Goal: Transaction & Acquisition: Purchase product/service

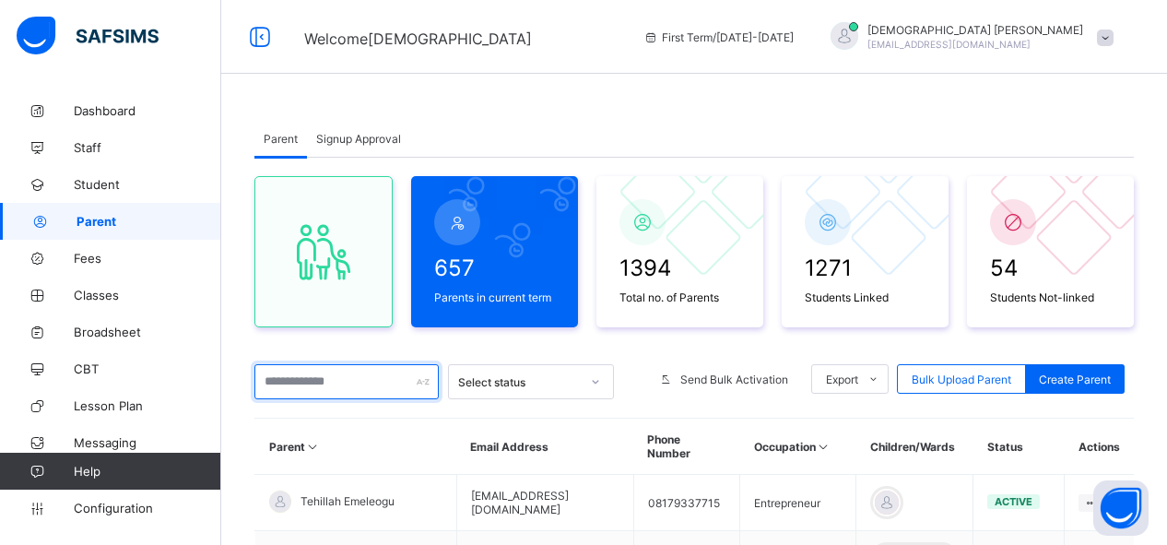
click at [286, 385] on input "text" at bounding box center [346, 381] width 184 height 35
type input "*"
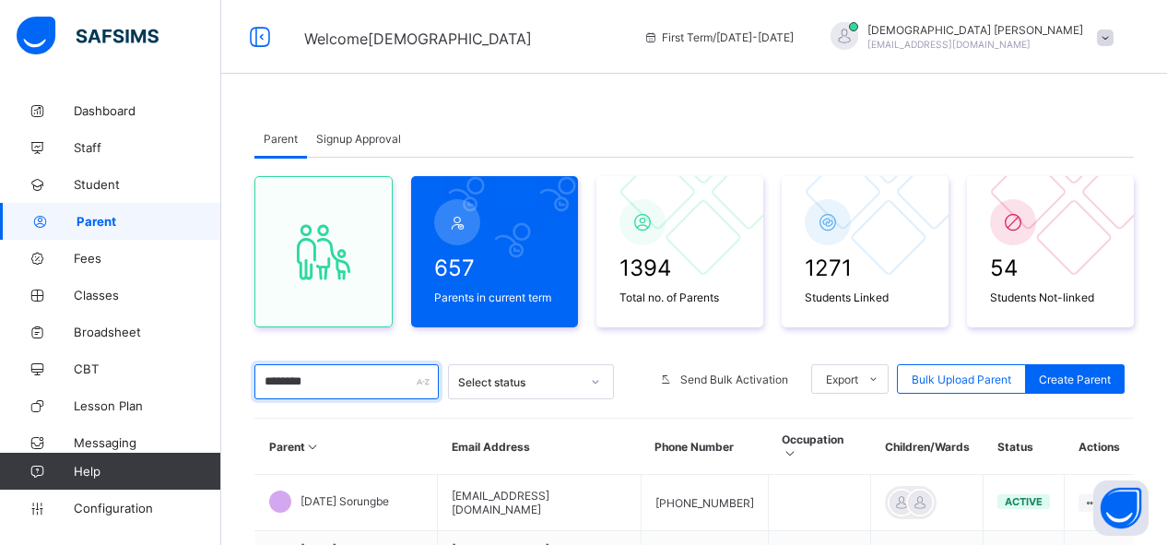
type input "********"
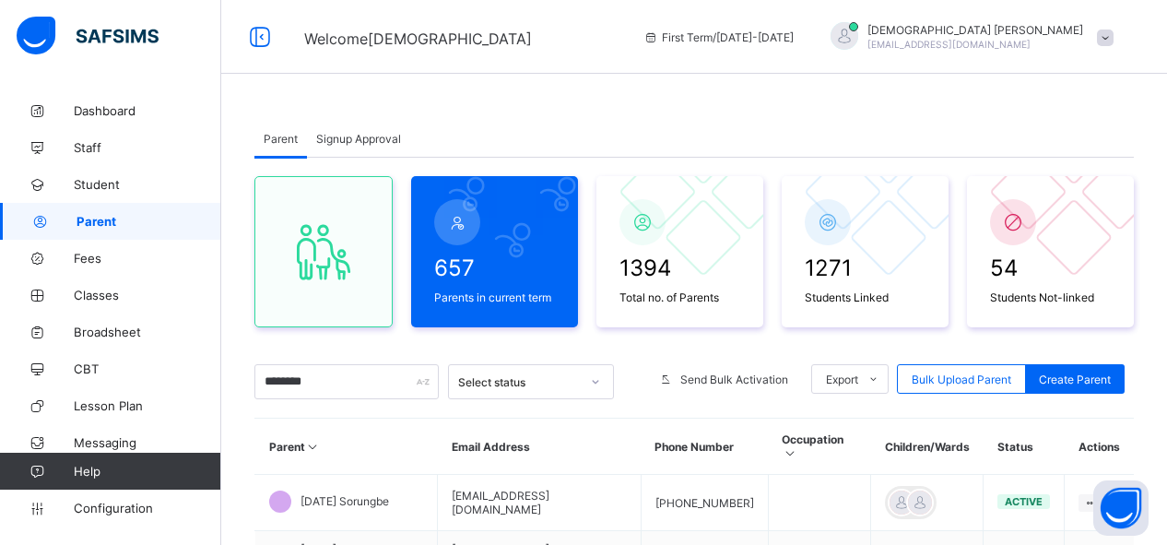
click at [475, 148] on div "Parent Signup Approval" at bounding box center [693, 139] width 879 height 38
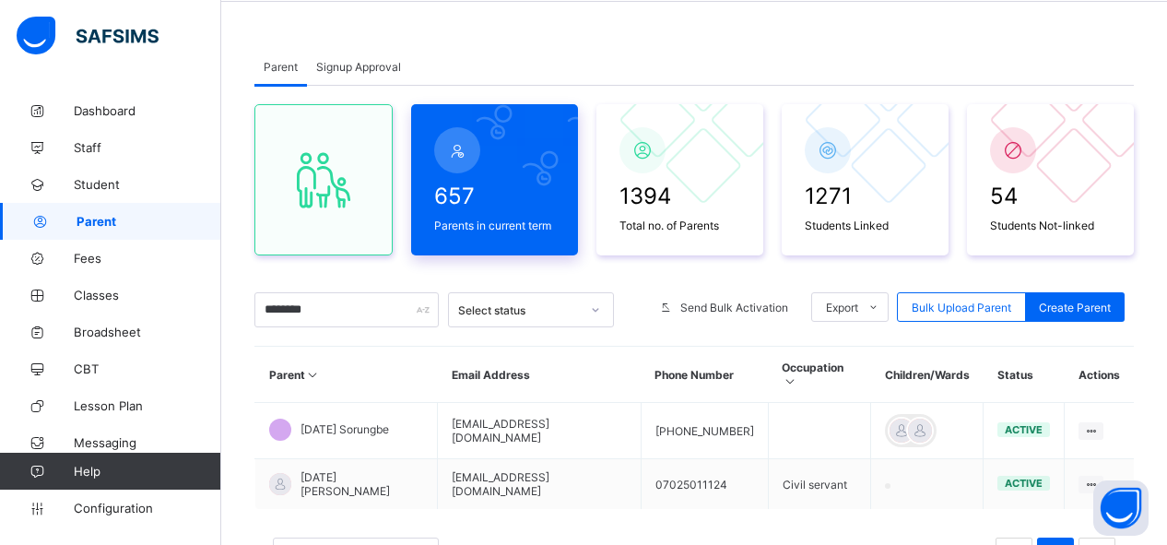
scroll to position [92, 0]
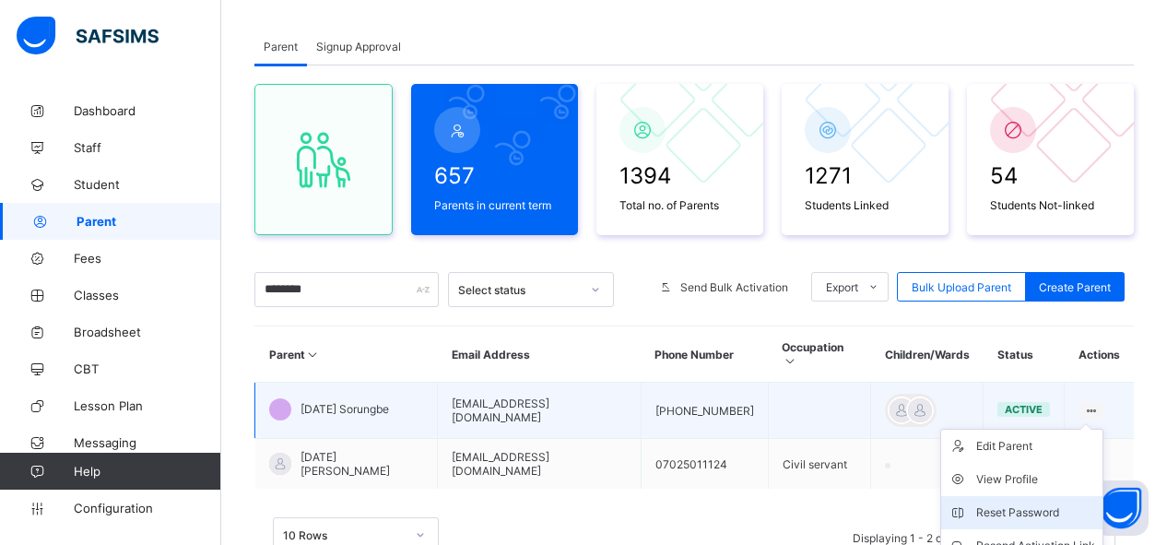
click at [1035, 503] on div "Reset Password" at bounding box center [1035, 512] width 119 height 18
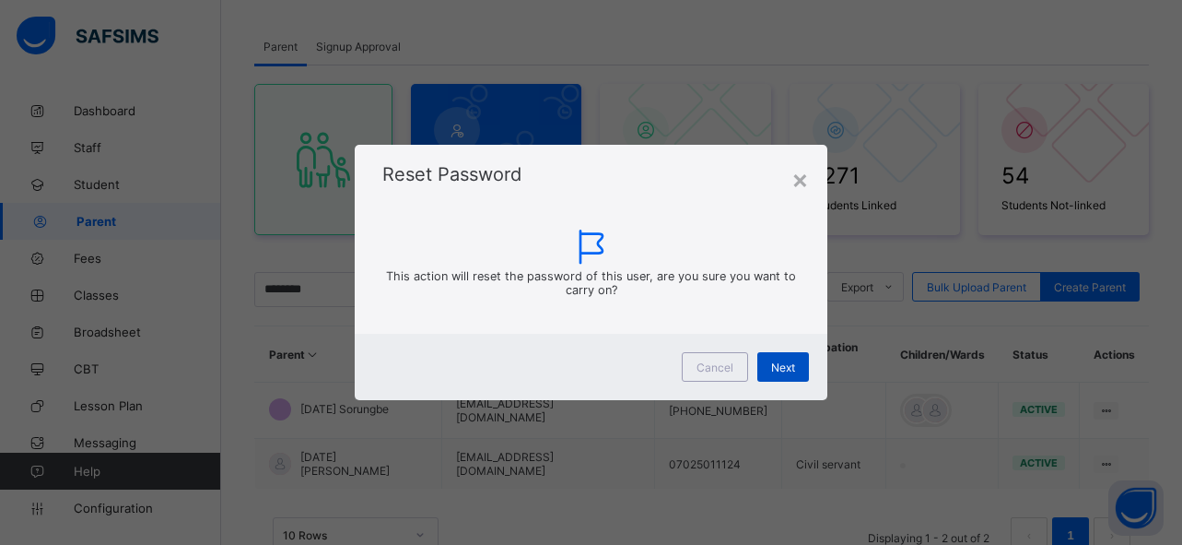
click at [789, 370] on span "Next" at bounding box center [783, 367] width 24 height 14
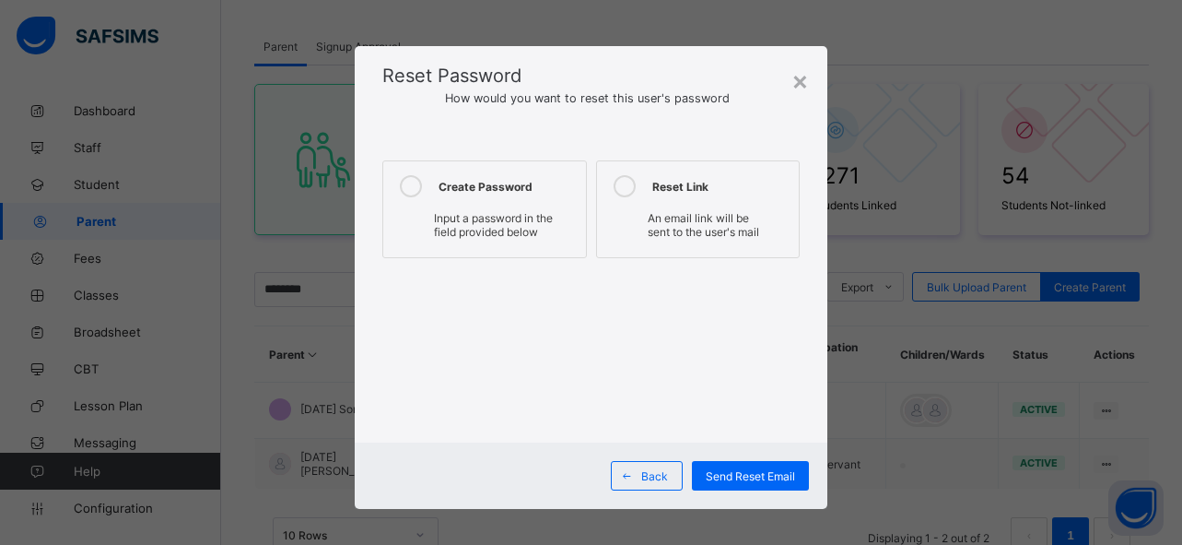
click at [408, 188] on icon at bounding box center [411, 186] width 22 height 22
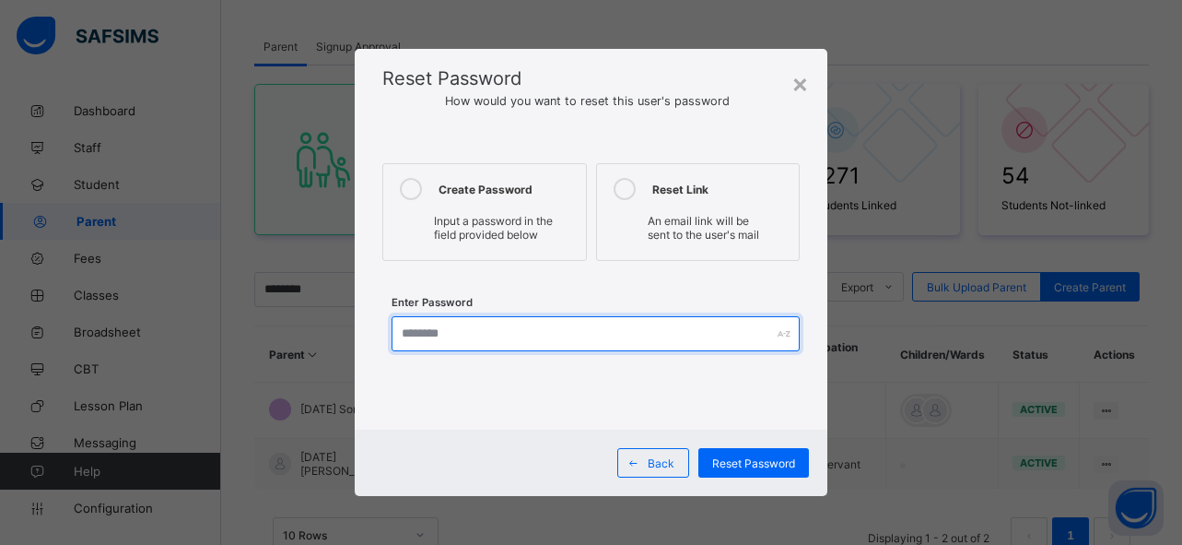
click at [422, 334] on input "text" at bounding box center [596, 333] width 408 height 35
type input "**********"
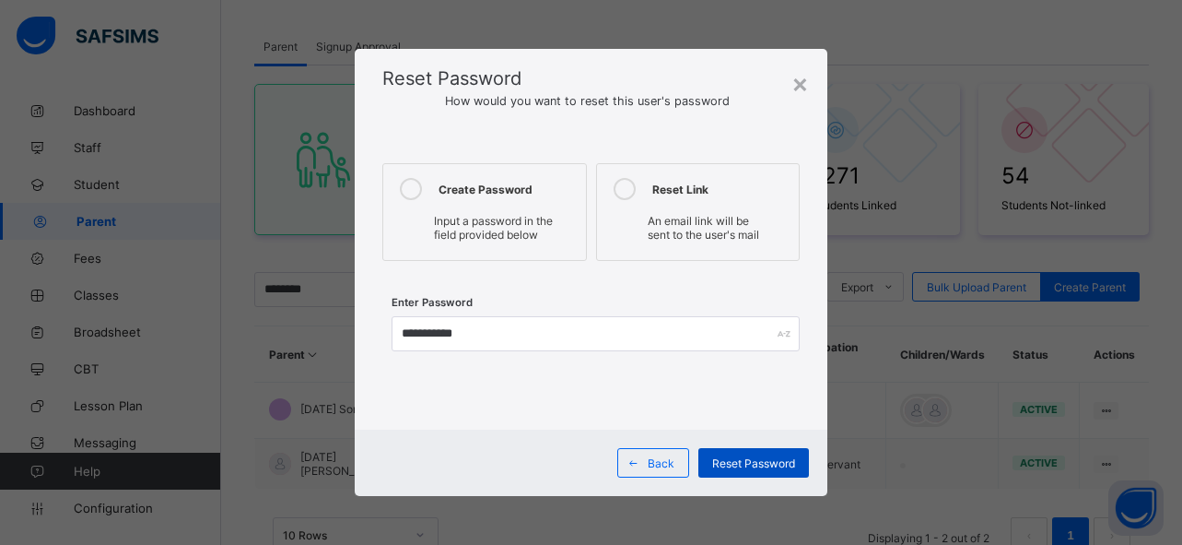
click at [753, 469] on span "Reset Password" at bounding box center [753, 463] width 83 height 14
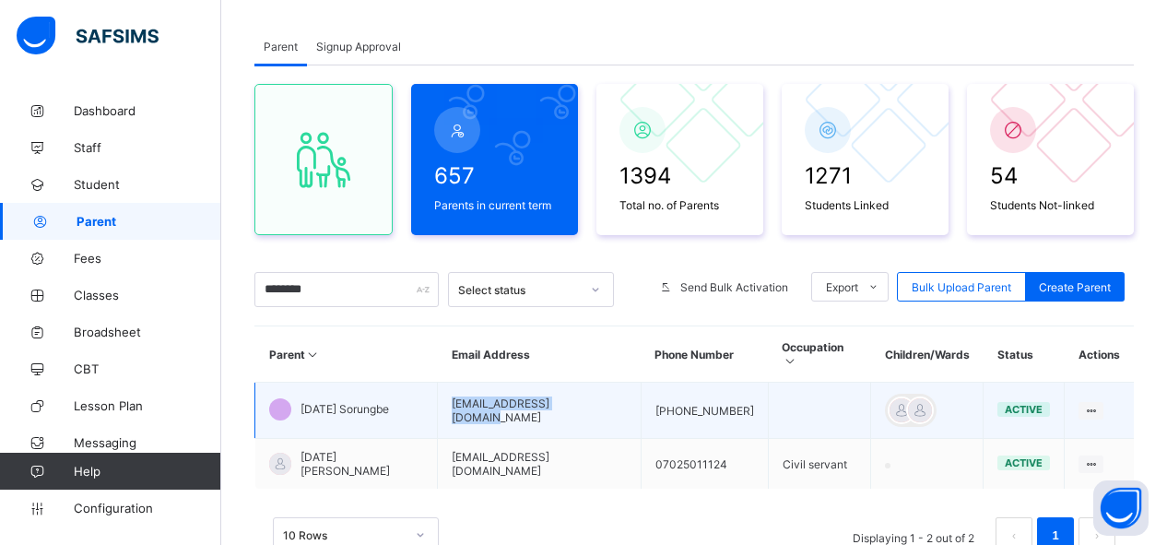
drag, startPoint x: 618, startPoint y: 393, endPoint x: 463, endPoint y: 392, distance: 155.7
click at [463, 392] on td "[EMAIL_ADDRESS][DOMAIN_NAME]" at bounding box center [540, 410] width 204 height 56
copy td "[EMAIL_ADDRESS][DOMAIN_NAME]"
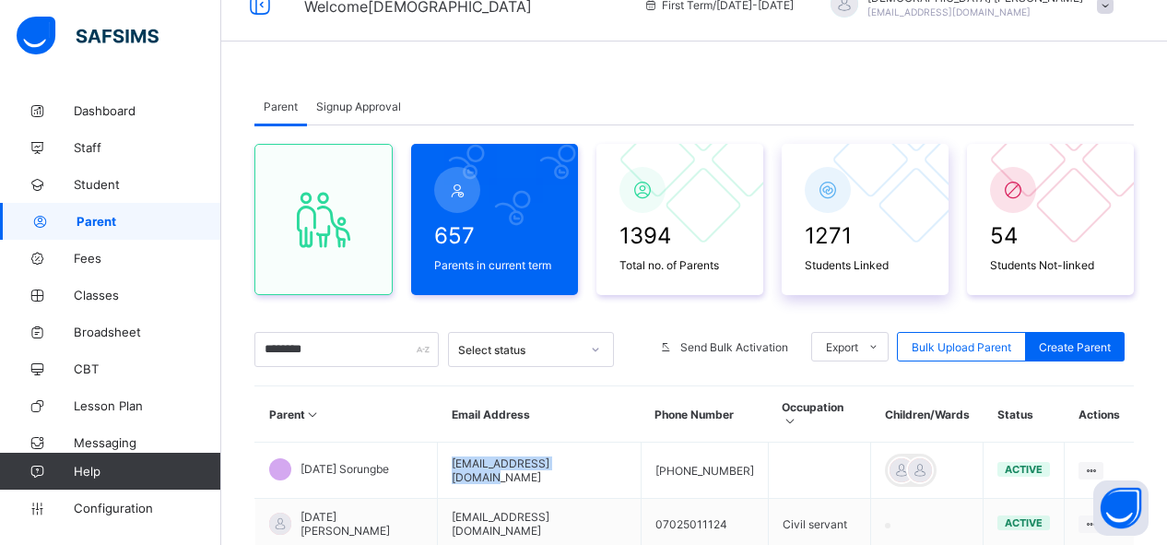
scroll to position [0, 0]
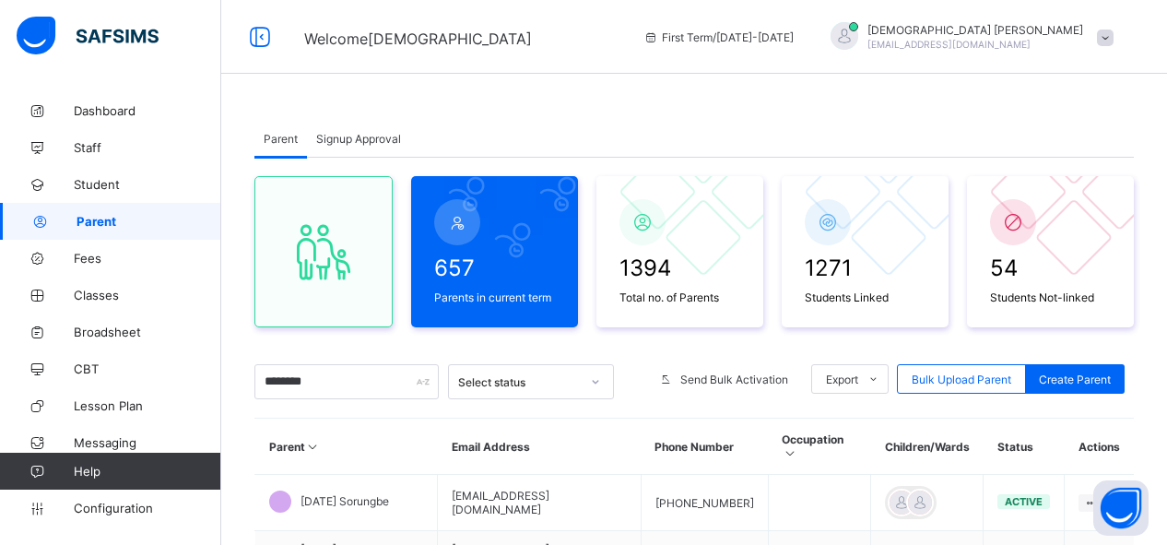
click at [858, 34] on div at bounding box center [844, 36] width 28 height 28
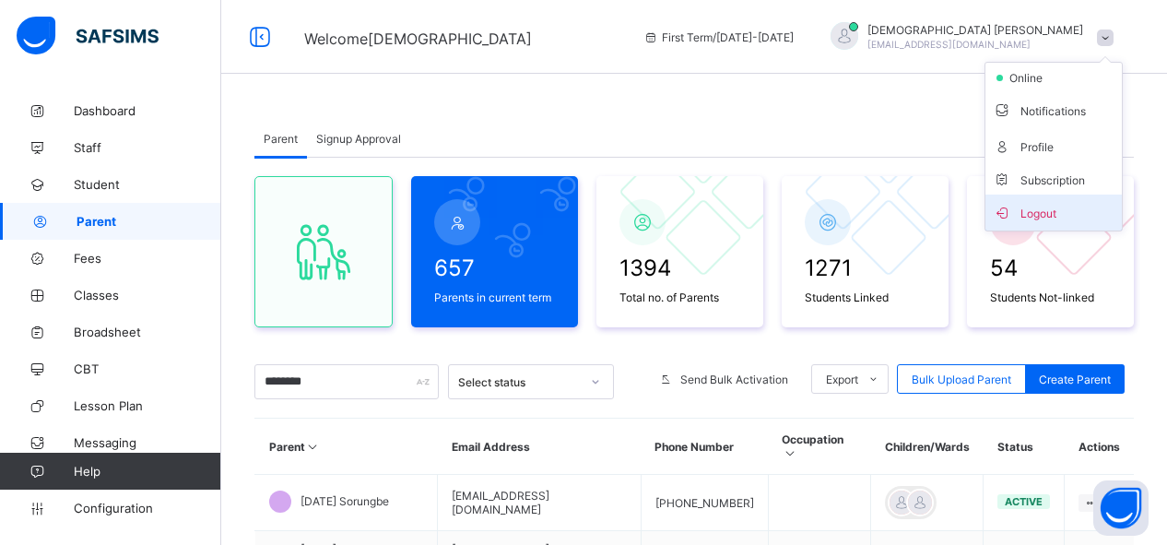
click at [1031, 217] on span "Logout" at bounding box center [1053, 212] width 122 height 21
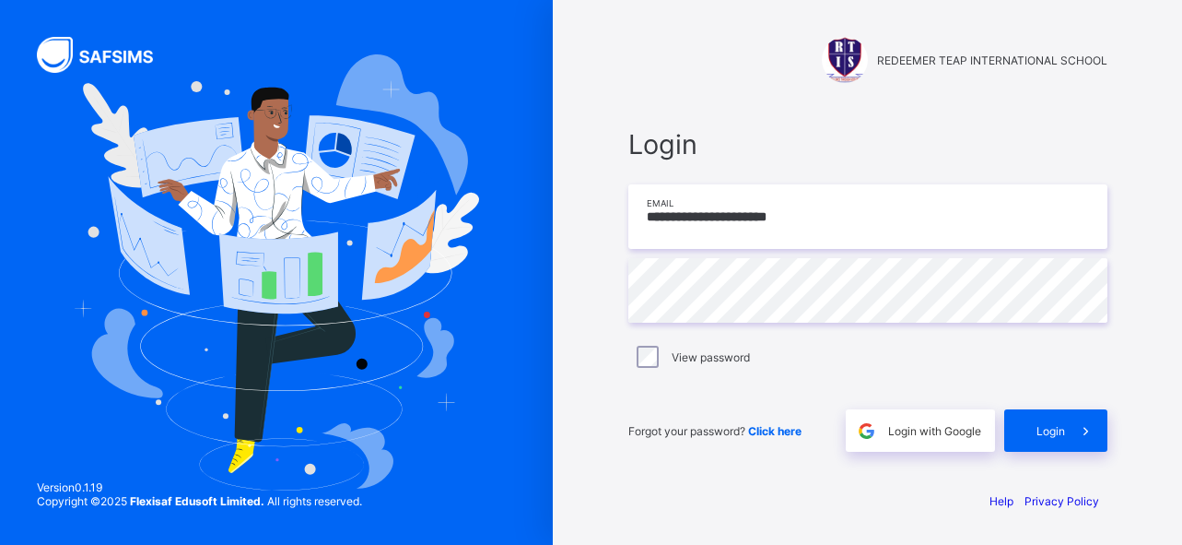
click at [745, 240] on input "**********" at bounding box center [867, 216] width 479 height 65
click at [815, 235] on input "**********" at bounding box center [867, 216] width 479 height 65
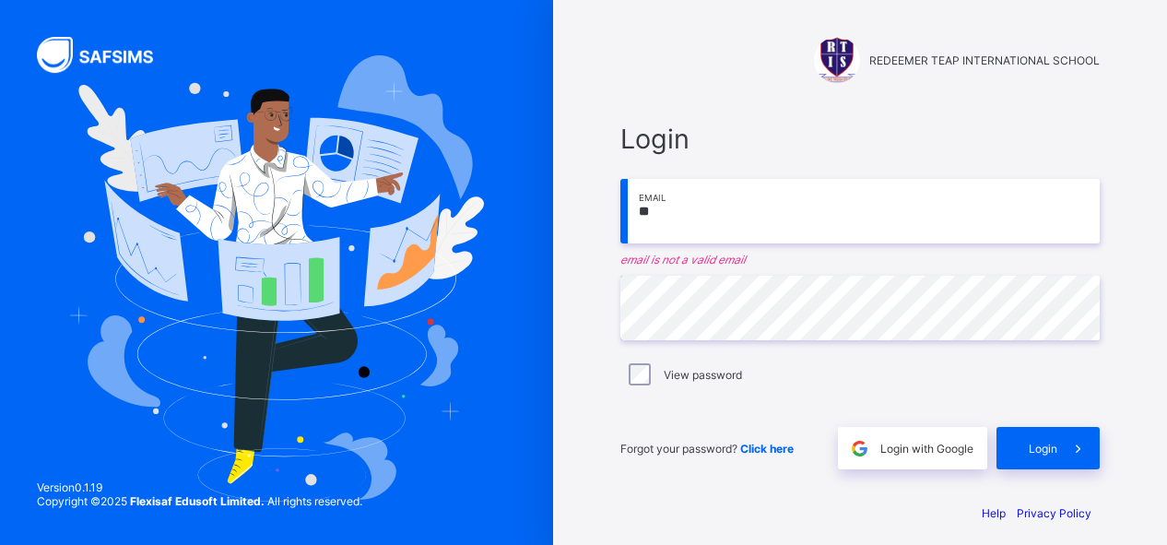
type input "*"
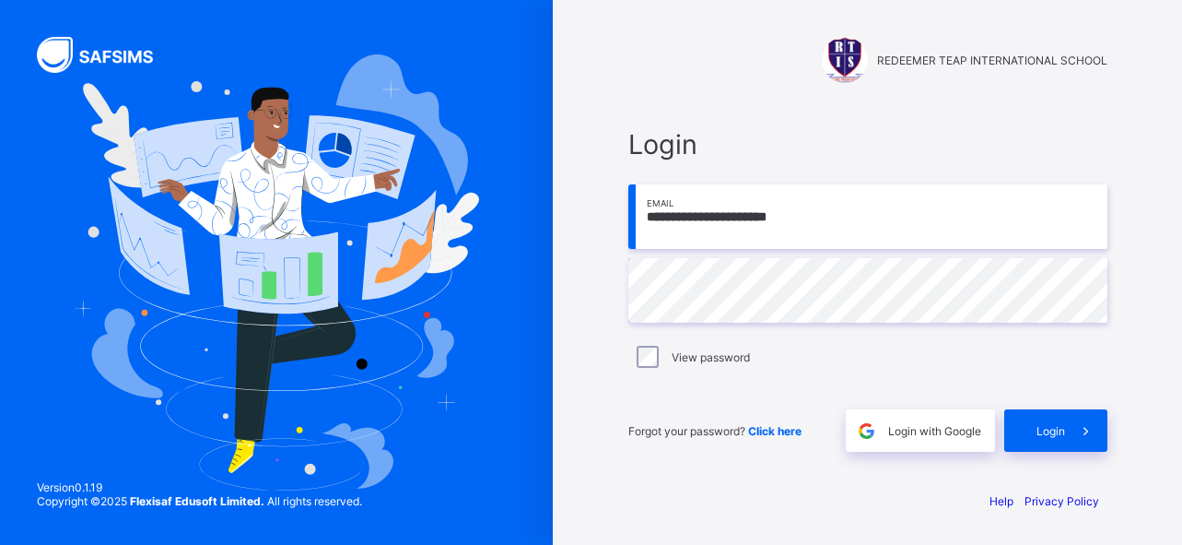
type input "**********"
click at [1027, 428] on div "Login" at bounding box center [1055, 430] width 103 height 42
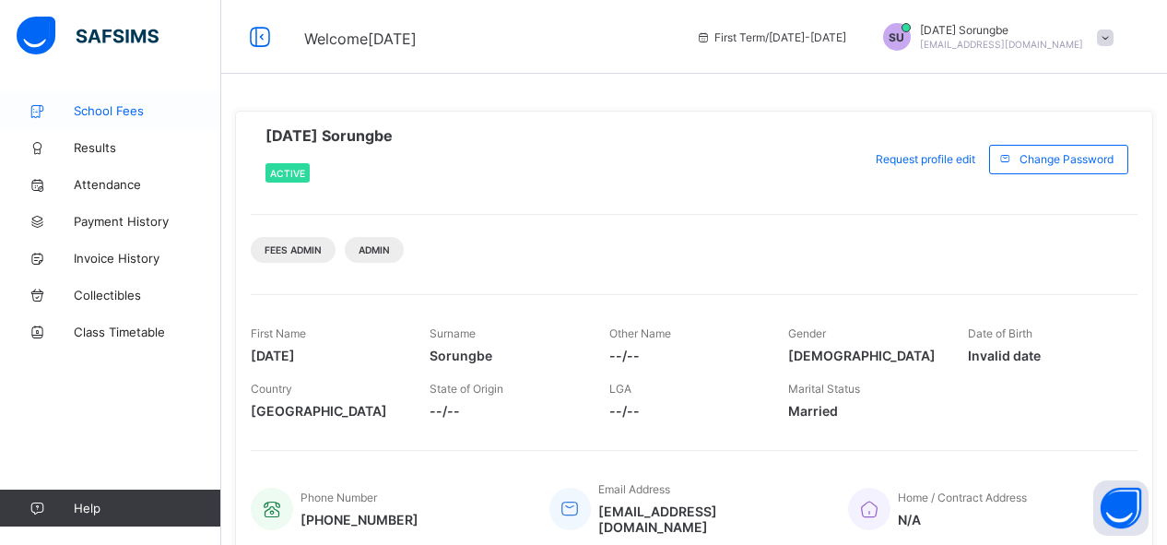
click at [75, 117] on span "School Fees" at bounding box center [147, 110] width 147 height 15
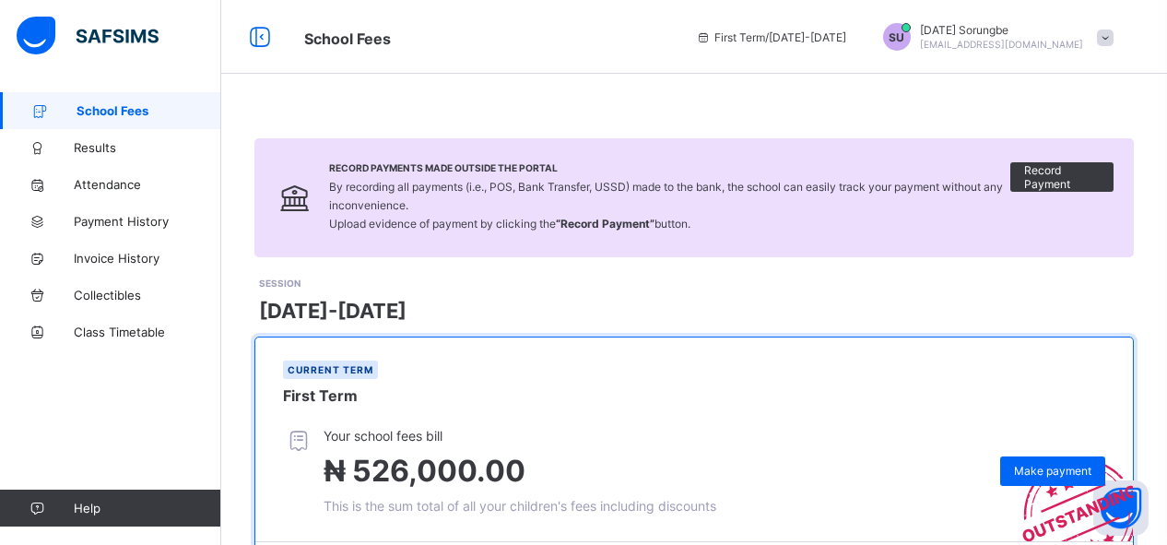
click at [299, 121] on span at bounding box center [693, 129] width 879 height 18
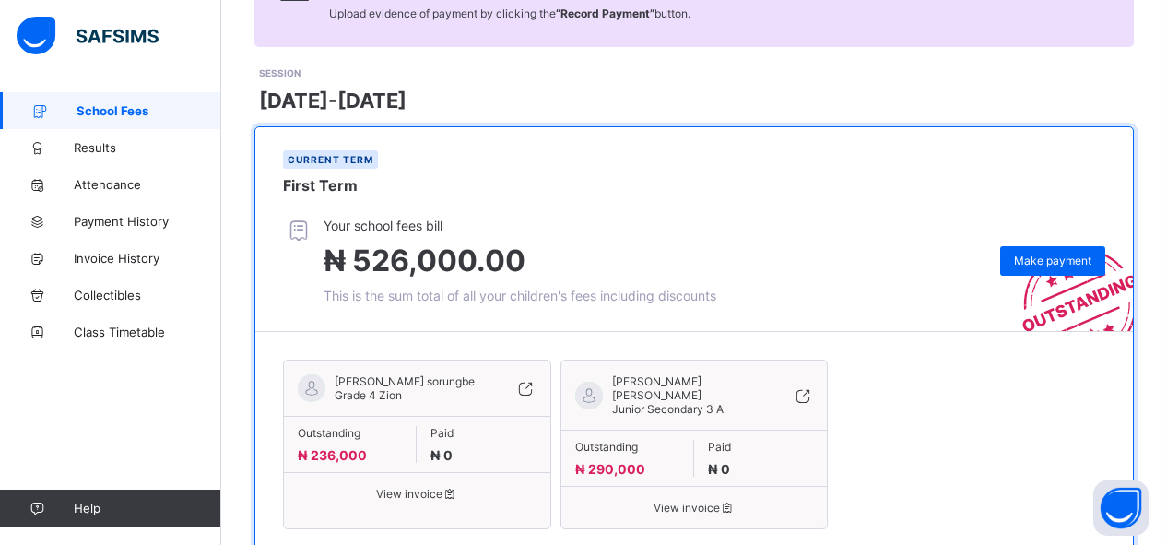
scroll to position [276, 0]
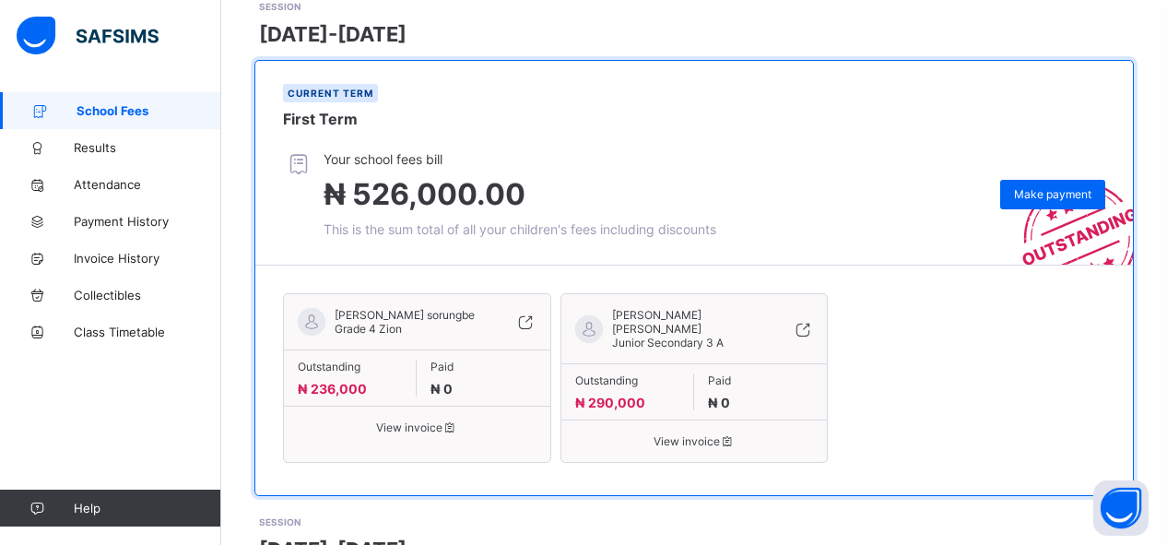
click at [408, 429] on span "View invoice" at bounding box center [417, 427] width 239 height 14
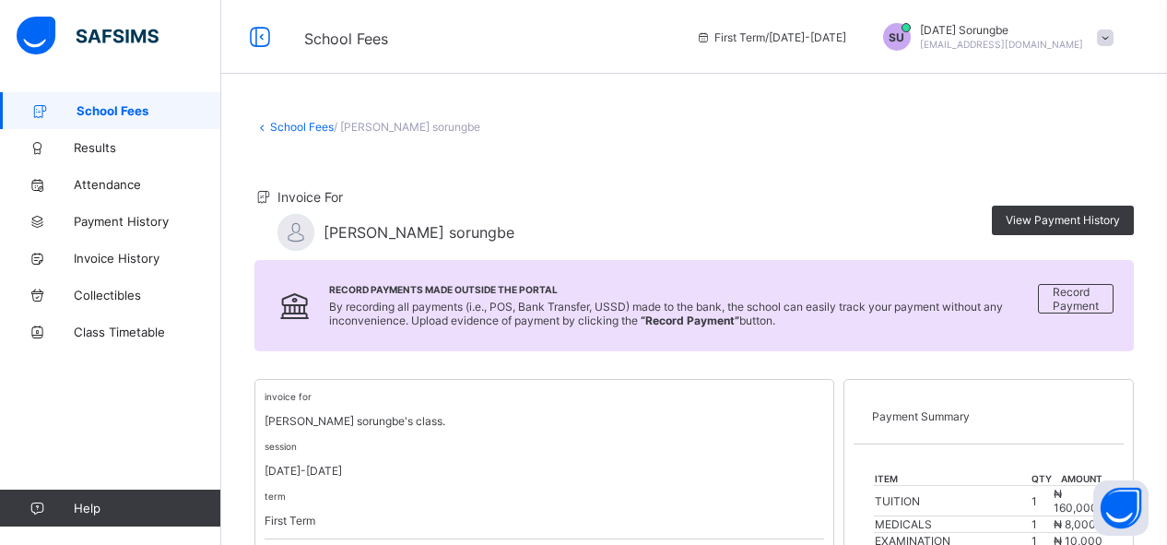
click at [552, 194] on div "Invoice For [PERSON_NAME] sorungbe View Payment History" at bounding box center [693, 220] width 879 height 80
click at [260, 123] on icon at bounding box center [262, 127] width 16 height 14
